Goal: Navigation & Orientation: Find specific page/section

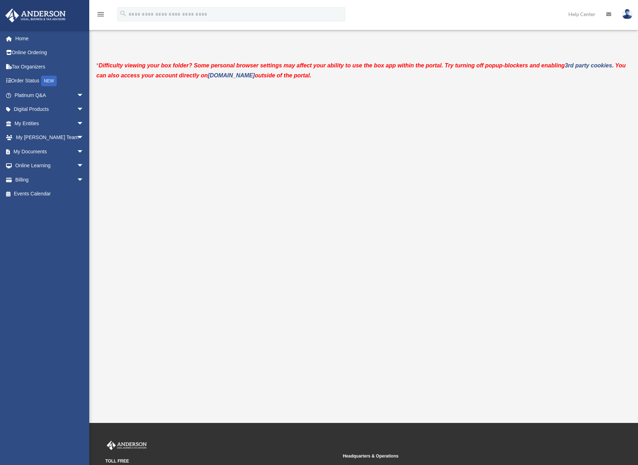
click at [67, 96] on link "Platinum Q&A arrow_drop_down" at bounding box center [50, 95] width 90 height 14
click at [77, 136] on span "arrow_drop_down" at bounding box center [84, 138] width 14 height 15
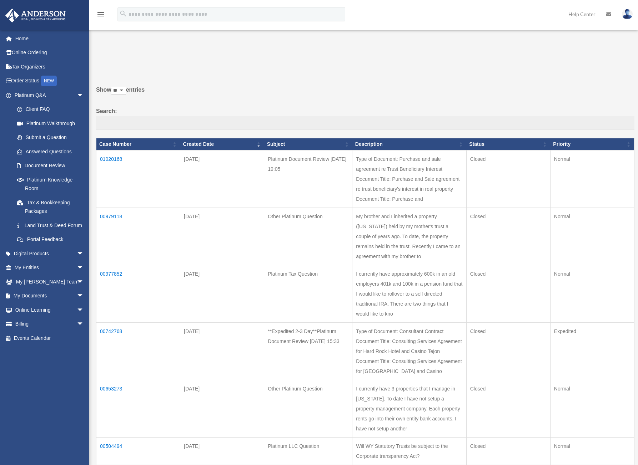
click at [77, 304] on span "arrow_drop_down" at bounding box center [84, 296] width 14 height 15
click at [50, 332] on link "Meeting Minutes" at bounding box center [52, 324] width 85 height 14
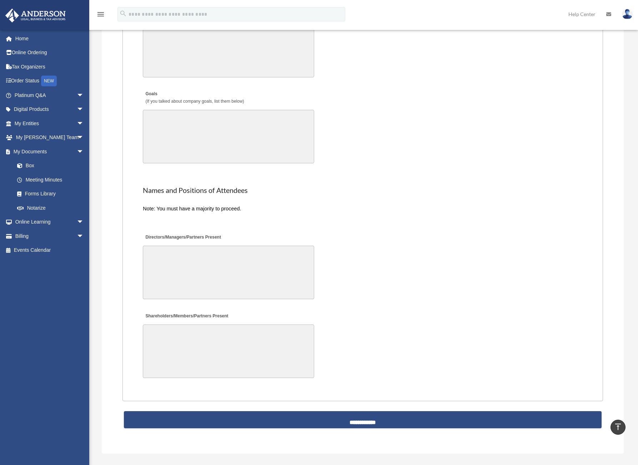
scroll to position [1186, 0]
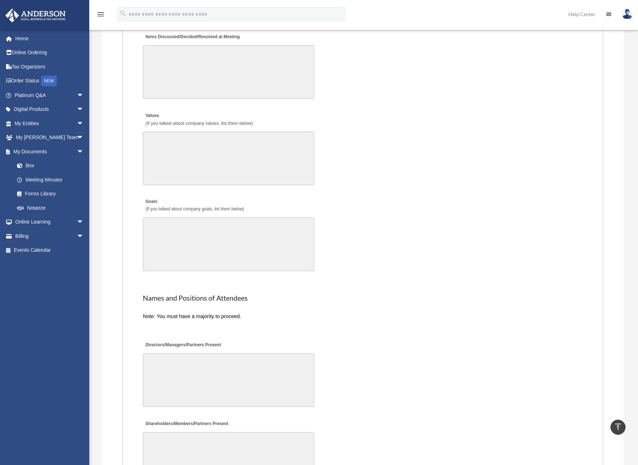
click at [77, 119] on span "arrow_drop_down" at bounding box center [84, 123] width 14 height 15
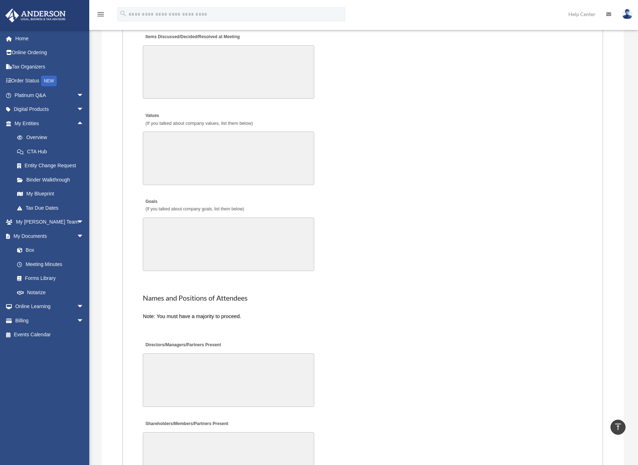
click at [48, 195] on link "My Blueprint" at bounding box center [52, 194] width 85 height 14
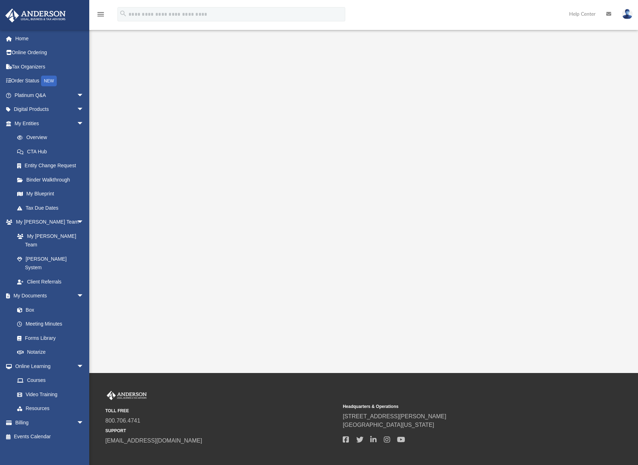
click at [42, 402] on link "Resources" at bounding box center [50, 409] width 81 height 14
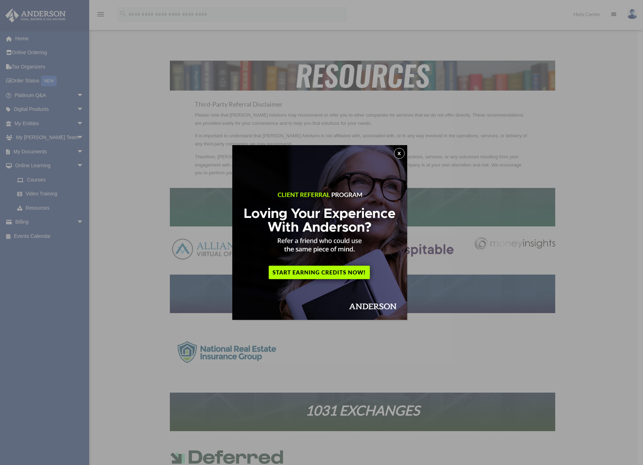
click at [400, 152] on button "x" at bounding box center [399, 153] width 11 height 11
